Goal: Task Accomplishment & Management: Complete application form

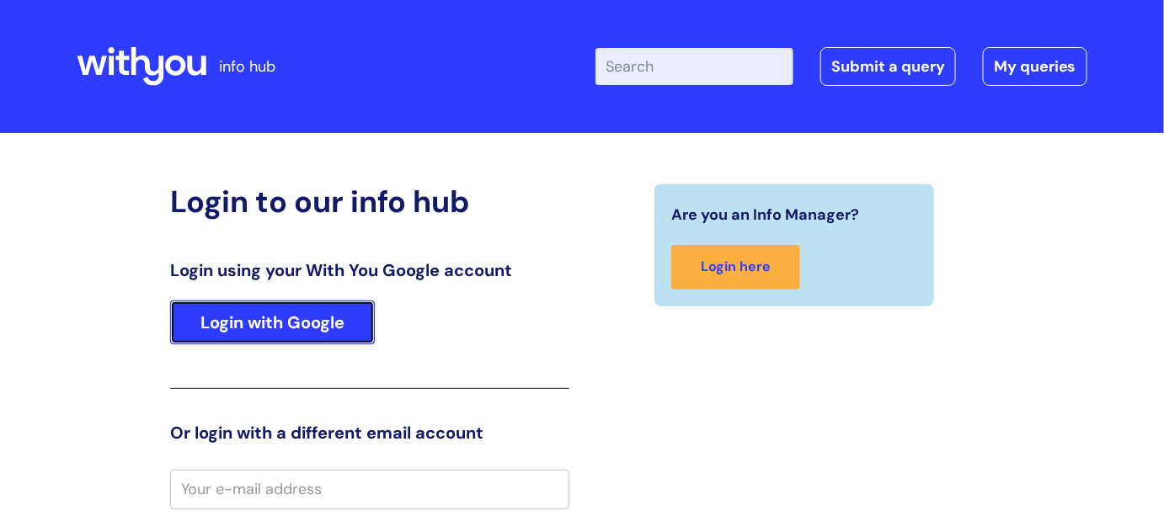
click at [328, 319] on link "Login with Google" at bounding box center [272, 323] width 205 height 44
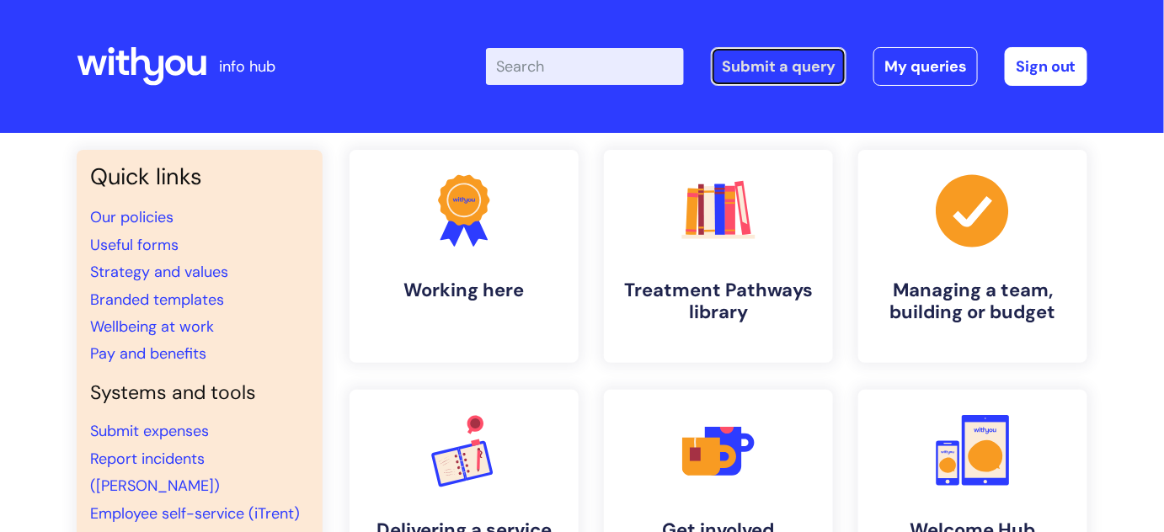
click at [773, 72] on link "Submit a query" at bounding box center [779, 66] width 136 height 39
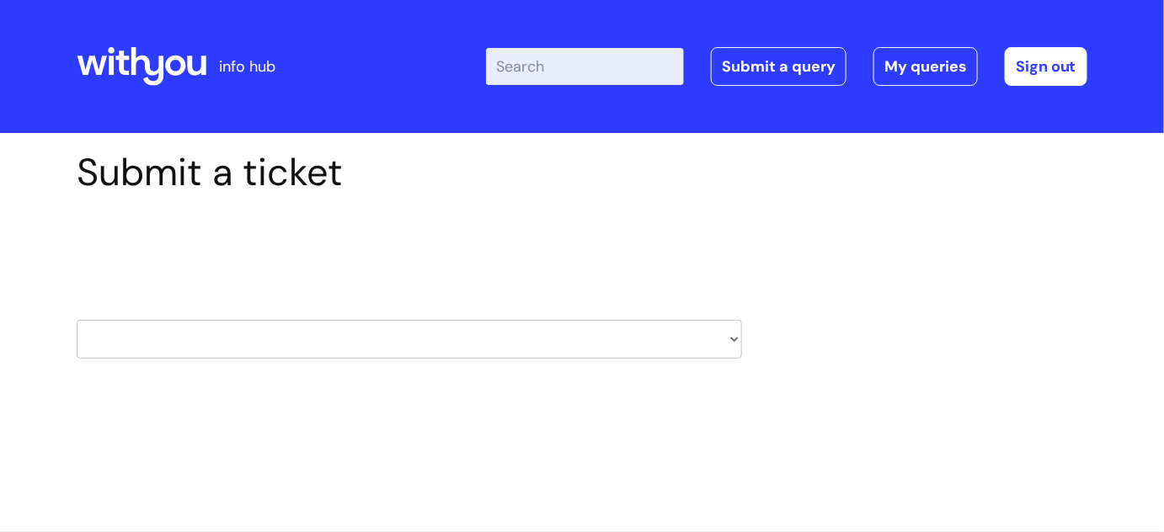
click at [606, 62] on input "Enter your search term here..." at bounding box center [585, 66] width 198 height 37
click at [717, 333] on select "HR / People IT and Support Clinical Drug Alerts Finance Accounts Data Support T…" at bounding box center [410, 339] width 666 height 39
select select "it_and_support"
click at [77, 320] on select "HR / People IT and Support Clinical Drug Alerts Finance Accounts Data Support T…" at bounding box center [410, 339] width 666 height 39
select select "80004286551"
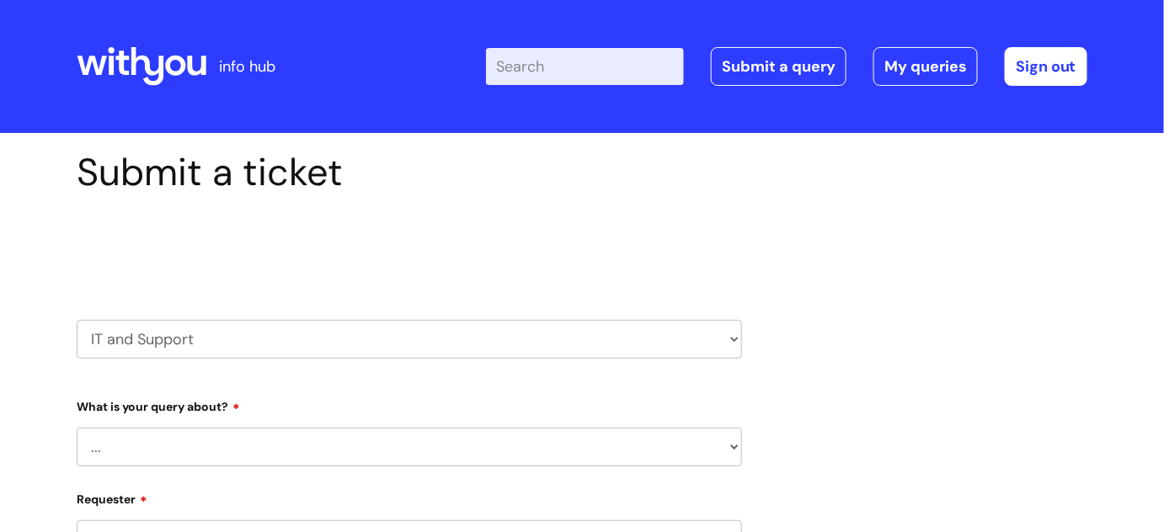
click at [727, 448] on select "... Mobile Phone Reset & MFA Accounts, Starters and Leavers IT Hardware issue I…" at bounding box center [410, 447] width 666 height 39
select select "I need help logging in"
click at [77, 428] on select "... Mobile Phone Reset & MFA Accounts, Starters and Leavers IT Hardware issue I…" at bounding box center [410, 447] width 666 height 39
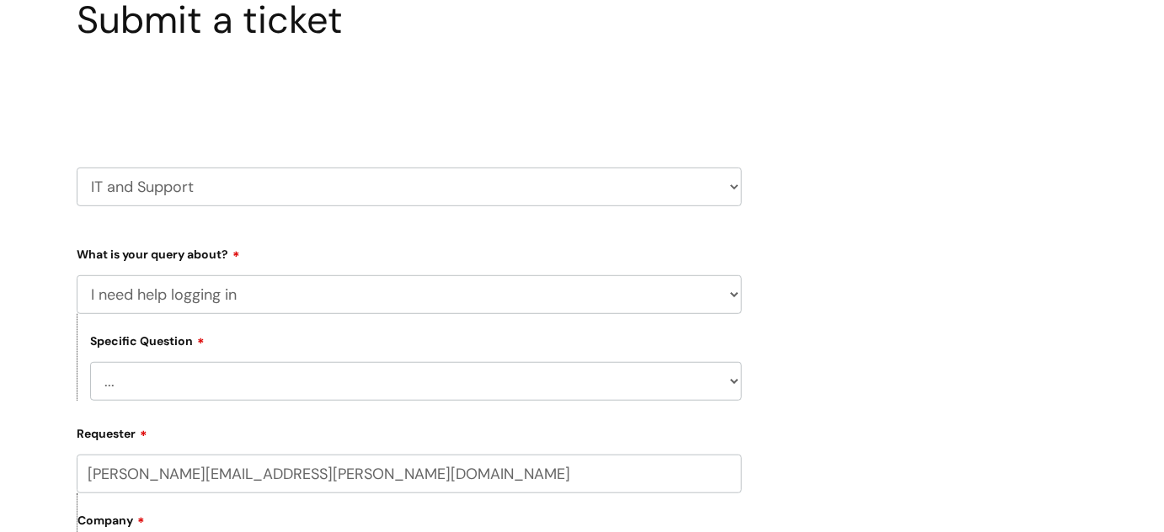
click at [597, 385] on select "... I need help logging into my laptop/chromebook I need access or help logging…" at bounding box center [416, 381] width 652 height 39
select select "I need help logging into my laptop/chromebook"
click at [90, 362] on select "... I need help logging into my laptop/chromebook I need access or help logging…" at bounding box center [416, 381] width 652 height 39
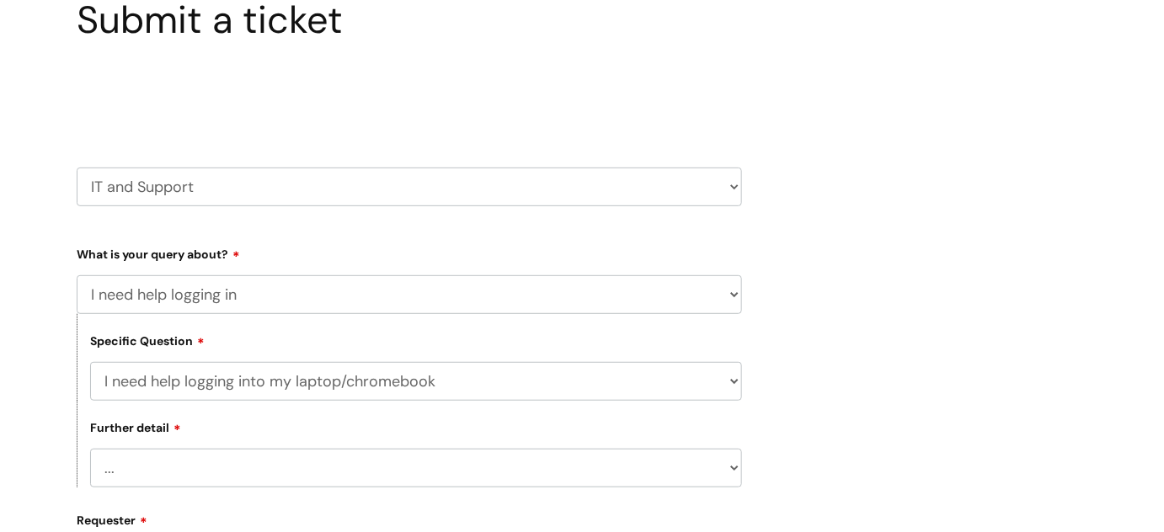
click at [531, 469] on select "... I need help with my Single Sign On password" at bounding box center [416, 468] width 652 height 39
select select "I need help with my Single Sign On password"
click at [90, 449] on select "... I need help with my Single Sign On password" at bounding box center [416, 468] width 652 height 39
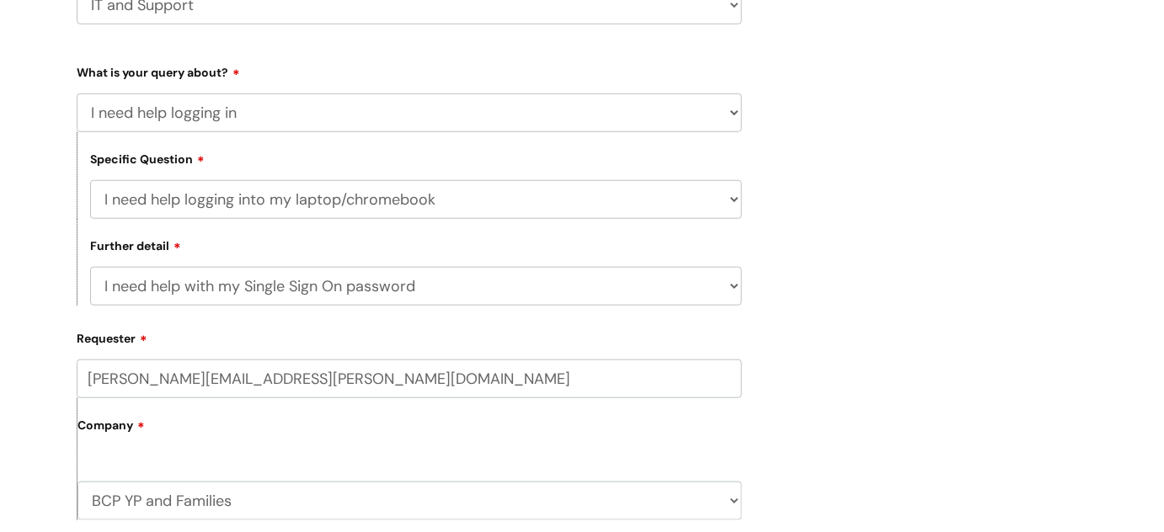
scroll to position [459, 0]
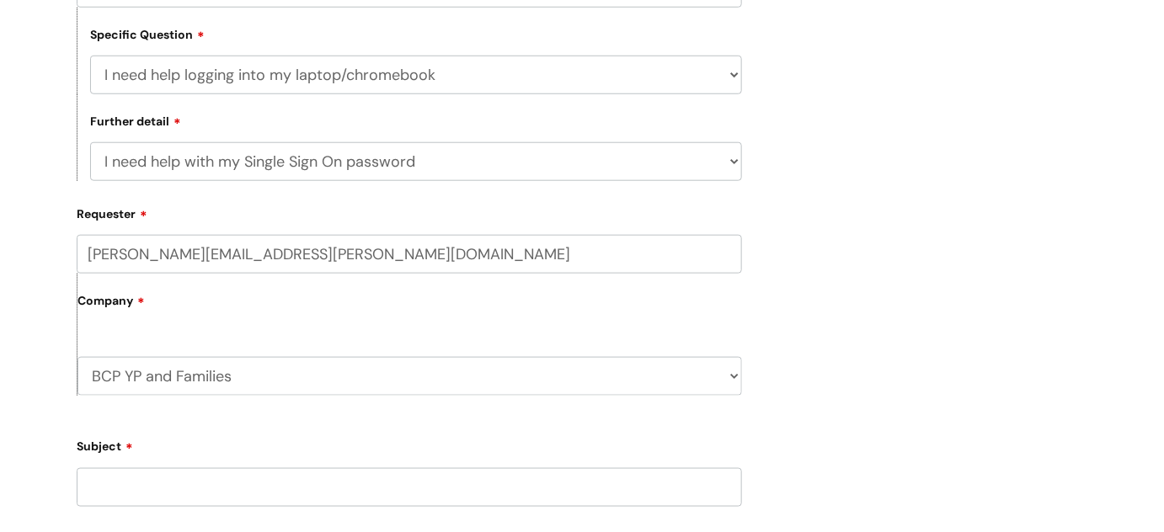
click at [157, 251] on input "kate.allard@wearewithyou.org.uk" at bounding box center [410, 254] width 666 height 39
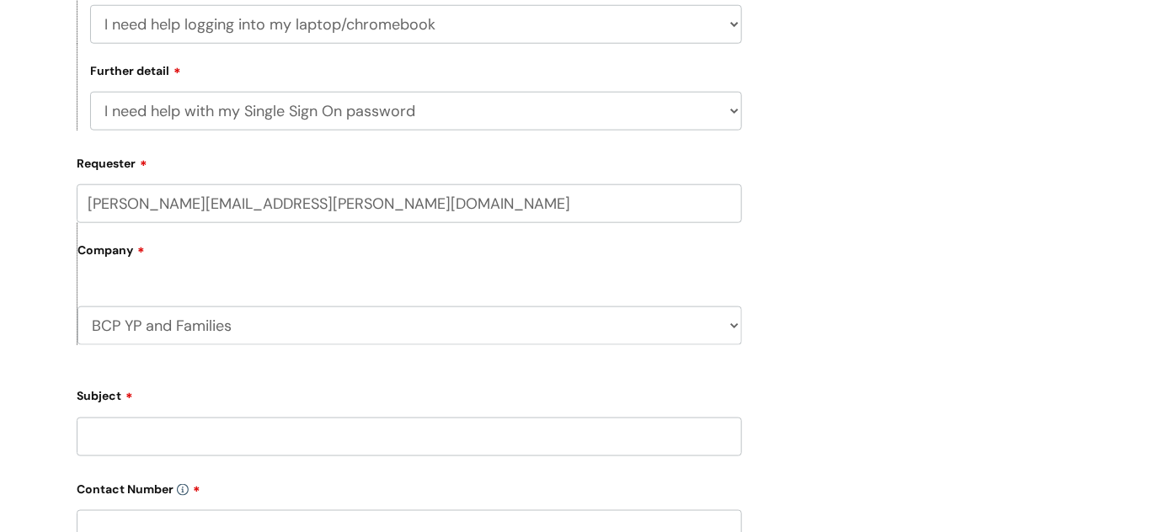
scroll to position [536, 0]
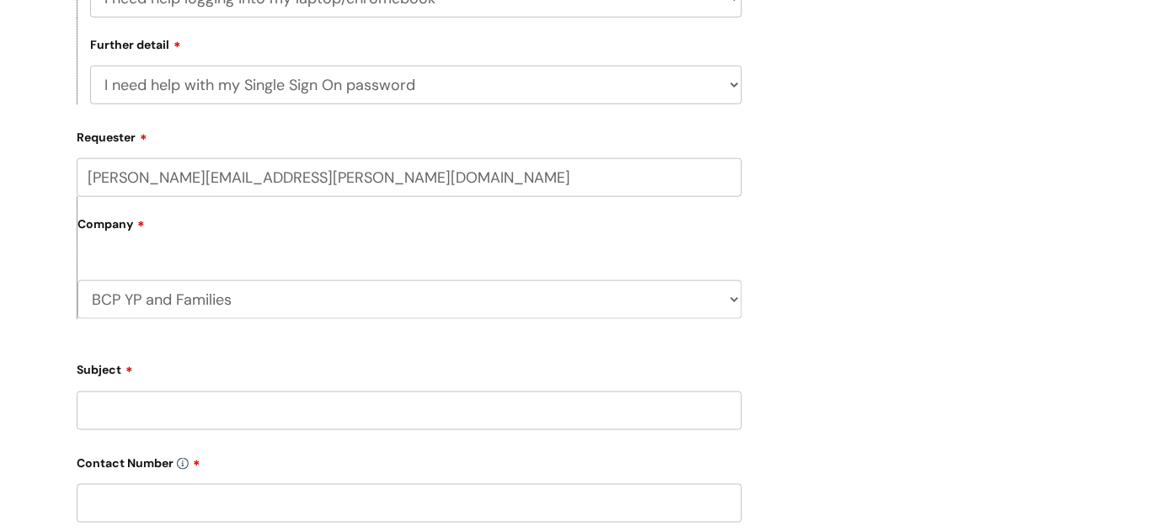
click at [190, 404] on input "Subject" at bounding box center [410, 411] width 666 height 39
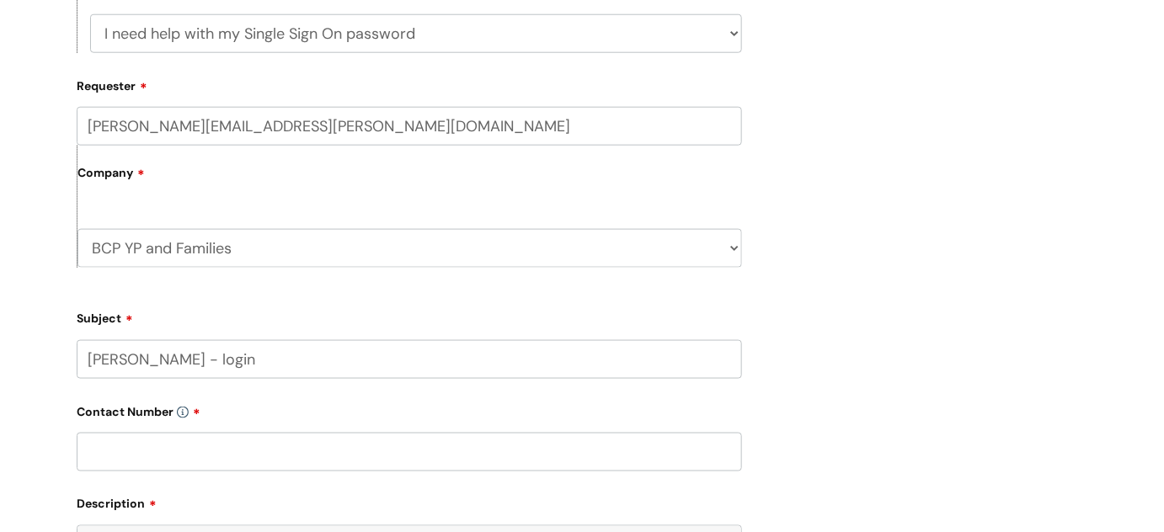
scroll to position [842, 0]
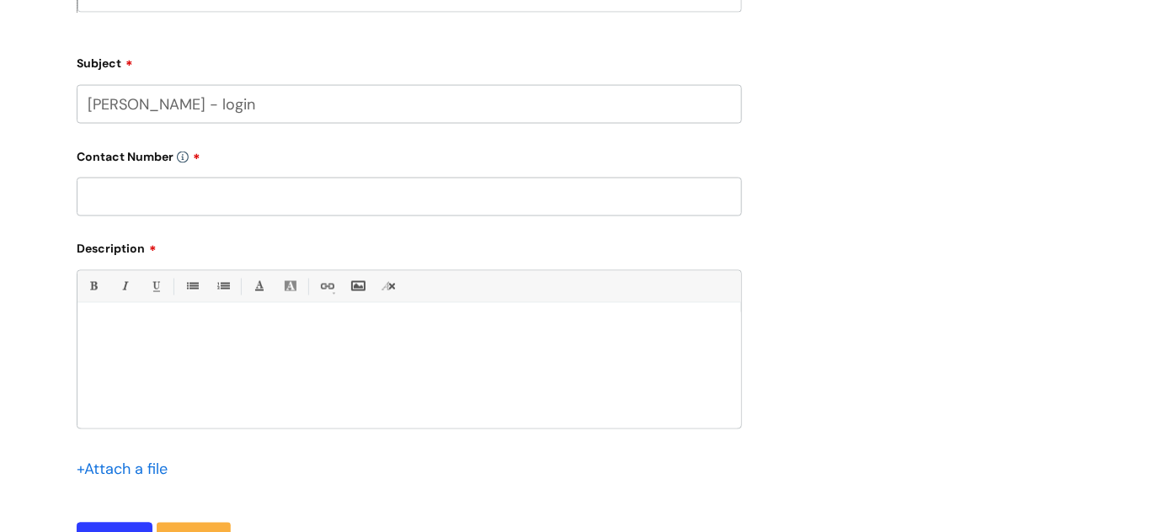
type input "[PERSON_NAME] - login"
click at [145, 195] on input "text" at bounding box center [410, 197] width 666 height 39
paste input "07974 047383"
type input "07974 047383"
click at [132, 345] on div at bounding box center [410, 371] width 664 height 116
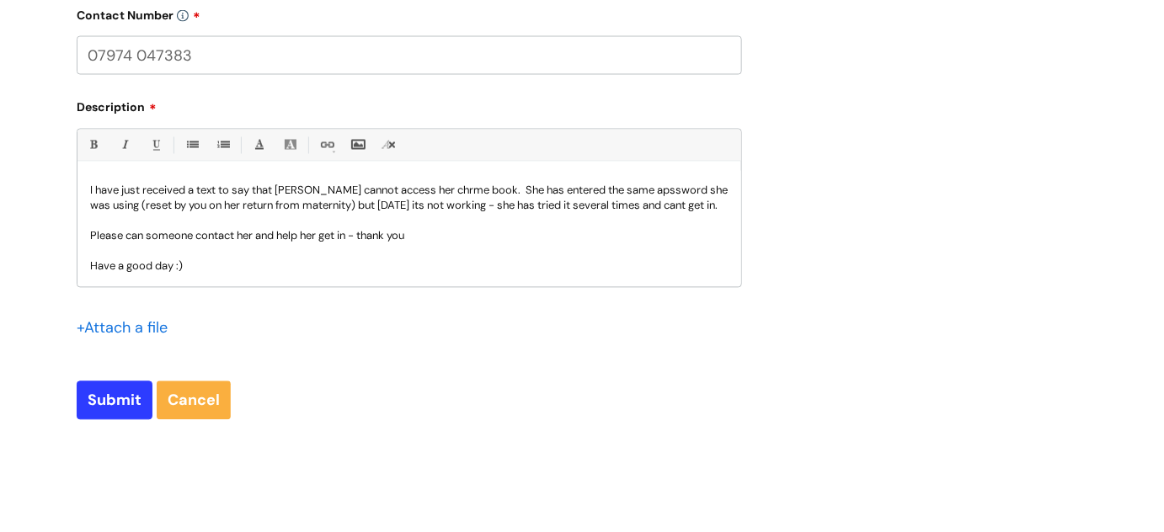
scroll to position [1148, 0]
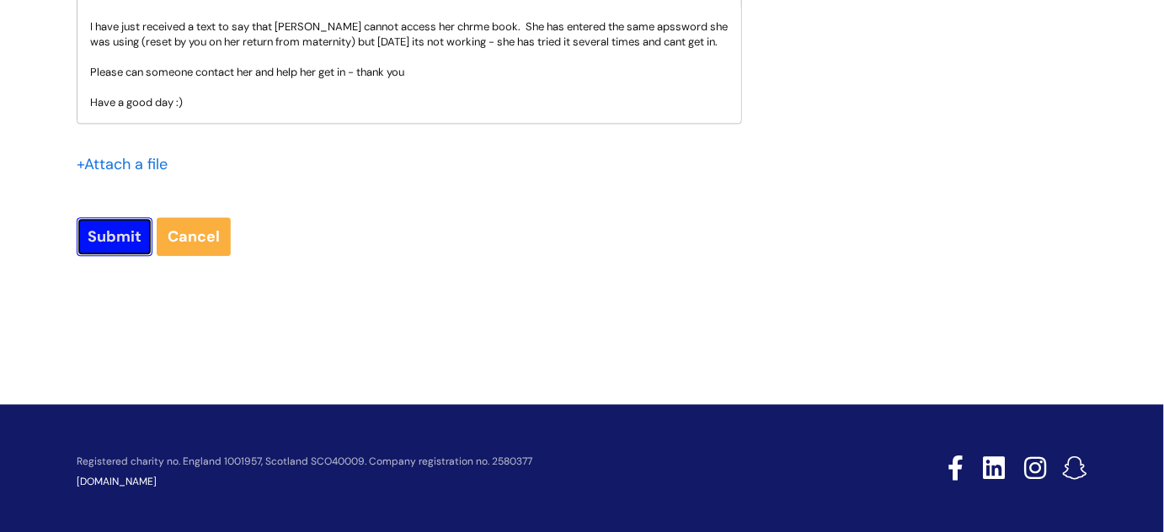
click at [132, 237] on input "Submit" at bounding box center [115, 236] width 76 height 39
type input "Please Wait..."
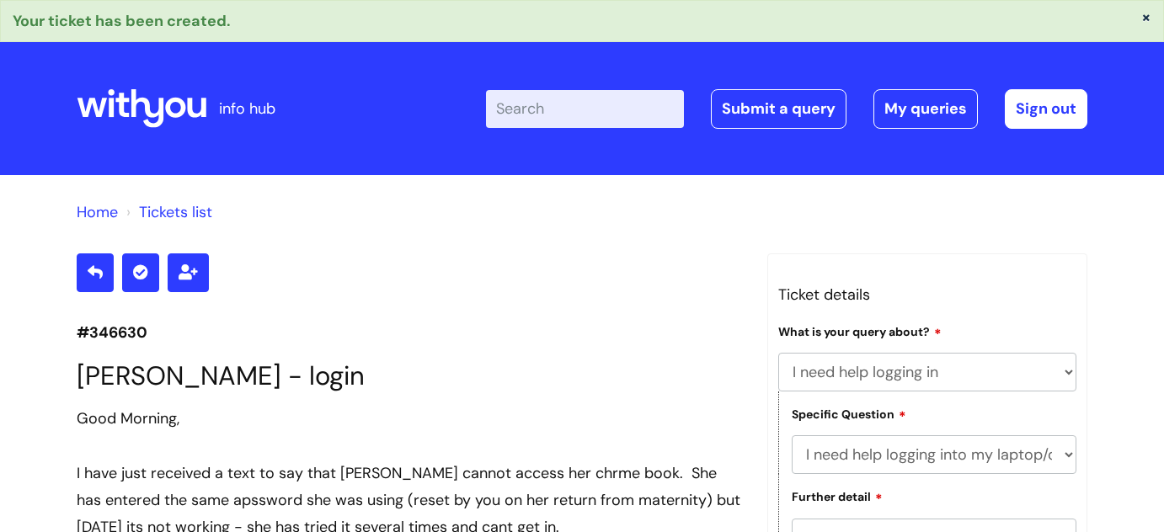
select select "I need help logging in"
select select "I need help logging into my laptop/chromebook"
select select "I need help with my Single Sign On password"
